Goal: Task Accomplishment & Management: Use online tool/utility

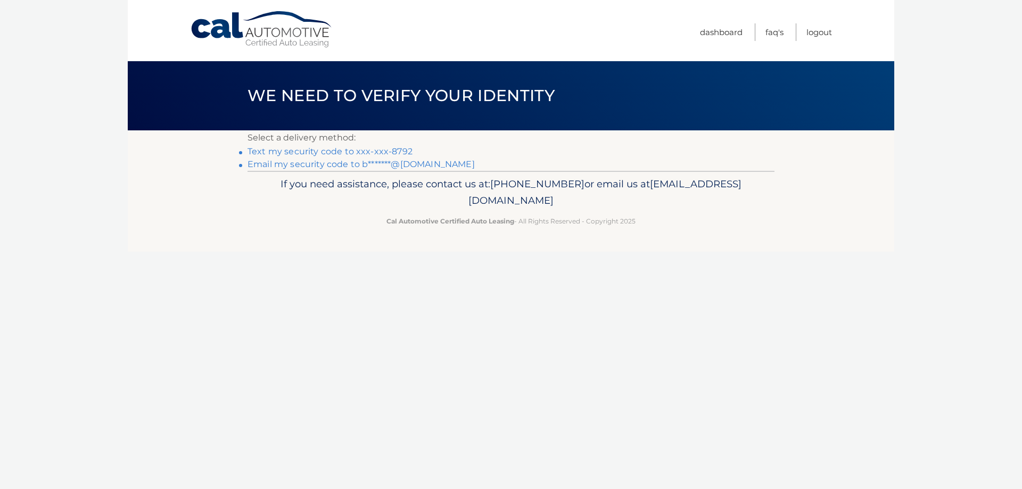
click at [363, 150] on link "Text my security code to xxx-xxx-8792" at bounding box center [329, 151] width 165 height 10
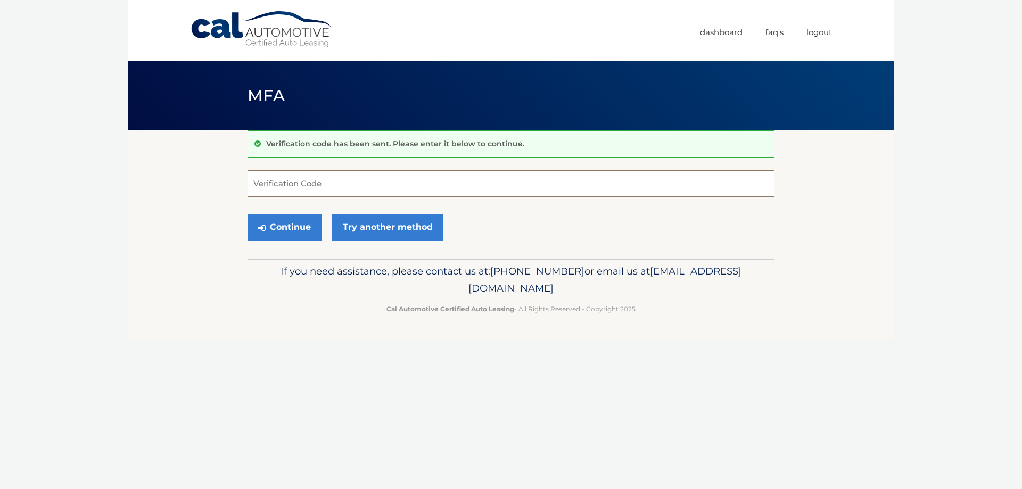
click at [318, 190] on input "Verification Code" at bounding box center [510, 183] width 527 height 27
type input "402047"
click at [279, 222] on button "Continue" at bounding box center [284, 227] width 74 height 27
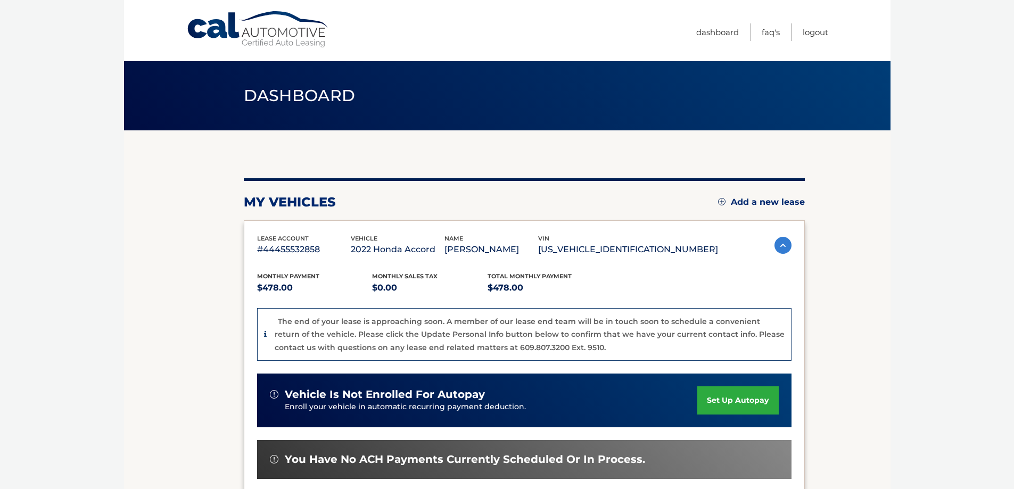
scroll to position [53, 0]
